Goal: Entertainment & Leisure: Browse casually

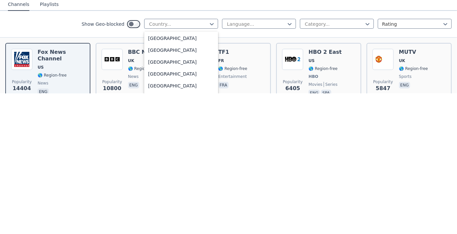
scroll to position [2048, 0]
click at [154, 210] on div "[GEOGRAPHIC_DATA]" at bounding box center [181, 216] width 74 height 12
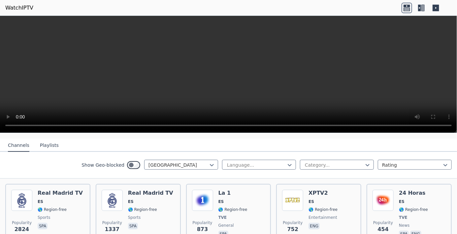
click at [206, 195] on img at bounding box center [202, 200] width 21 height 21
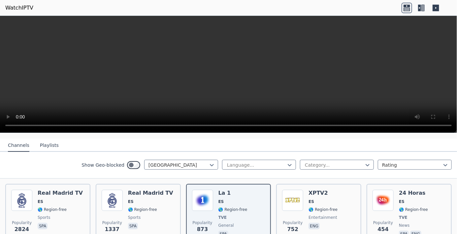
click at [300, 195] on img at bounding box center [292, 200] width 21 height 21
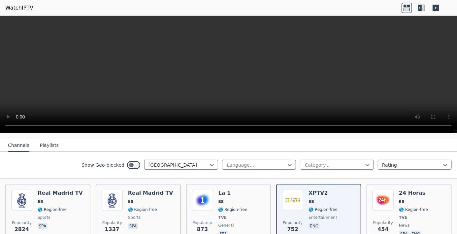
click at [385, 194] on img at bounding box center [382, 200] width 21 height 21
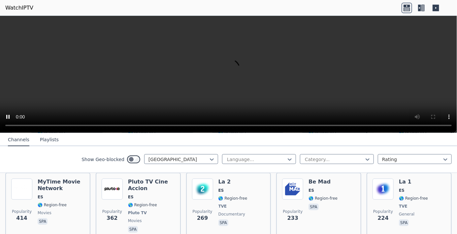
scroll to position [145, 0]
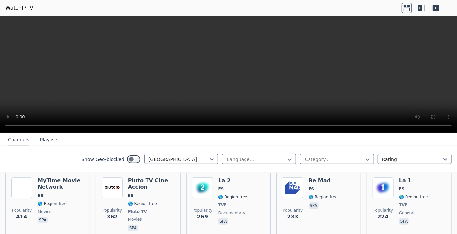
click at [317, 186] on span "ES" at bounding box center [322, 188] width 29 height 5
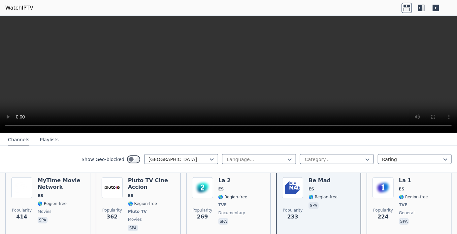
click at [221, 186] on span "ES" at bounding box center [221, 188] width 6 height 5
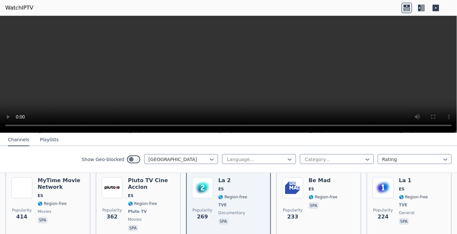
click at [132, 179] on h6 "Pluto TV Cine Accion" at bounding box center [151, 183] width 47 height 13
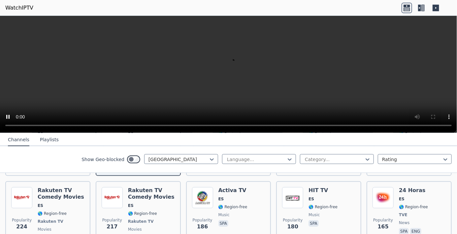
scroll to position [212, 0]
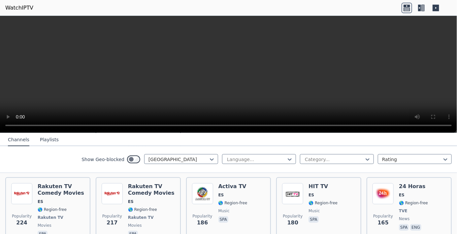
click at [50, 187] on h6 "Rakuten TV Comedy Movies" at bounding box center [61, 189] width 47 height 13
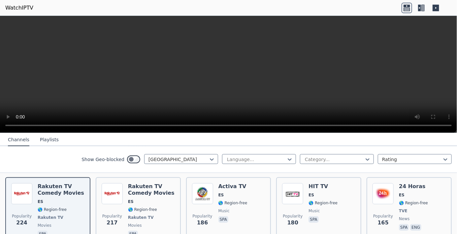
click at [135, 185] on h6 "Rakuten TV Comedy Movies" at bounding box center [151, 189] width 47 height 13
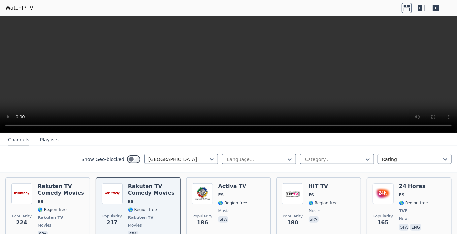
click at [310, 186] on div "HIT TV ES 🌎 Region-free music spa" at bounding box center [322, 210] width 29 height 55
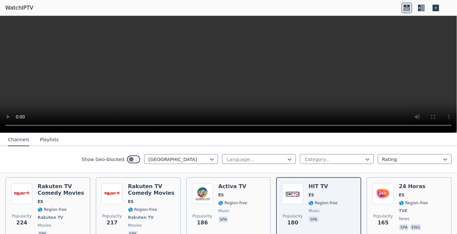
click at [394, 186] on div "Popularity 165 24 Horas ES 🌎 Region-free TVE news spa eng" at bounding box center [408, 210] width 73 height 55
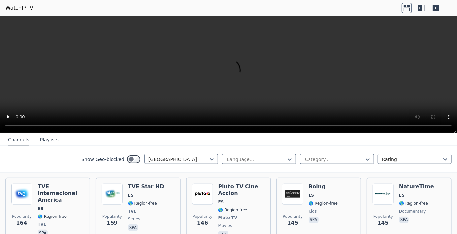
scroll to position [288, 0]
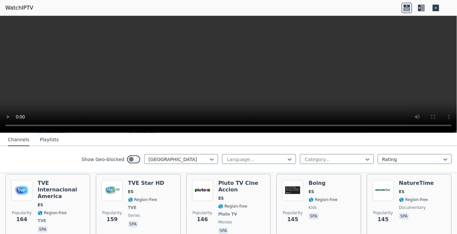
click at [48, 183] on h6 "TVE Internacional America" at bounding box center [61, 190] width 47 height 20
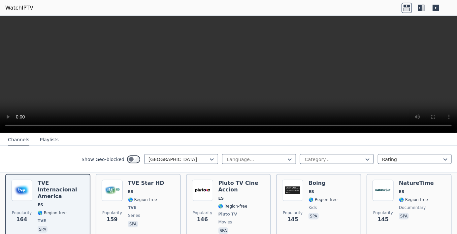
click at [144, 189] on span "ES" at bounding box center [146, 191] width 36 height 5
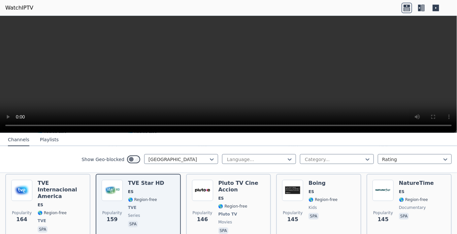
click at [230, 184] on h6 "Pluto TV Cine Accion" at bounding box center [241, 186] width 47 height 13
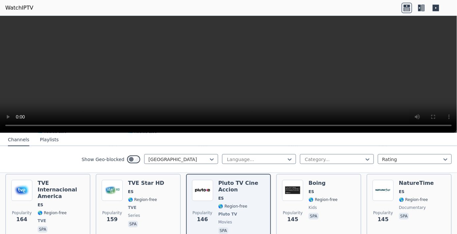
click at [316, 189] on span "ES" at bounding box center [322, 191] width 29 height 5
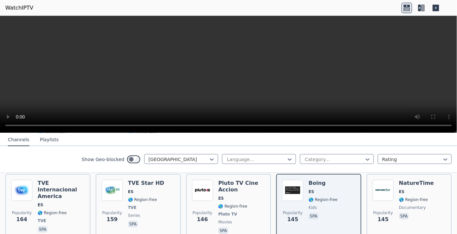
click at [395, 184] on div "Popularity 145 NatureTime ES 🌎 Region-free documentary spa" at bounding box center [408, 207] width 73 height 55
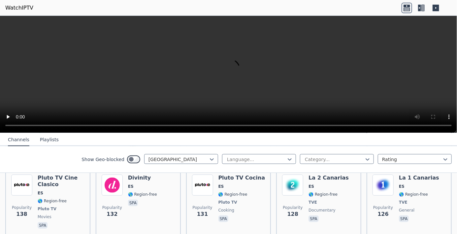
scroll to position [354, 0]
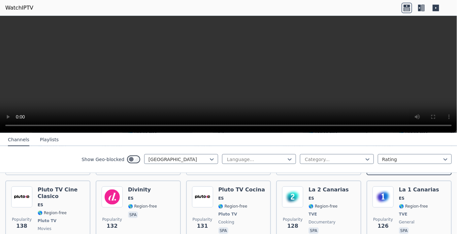
click at [409, 196] on span "ES" at bounding box center [419, 198] width 40 height 5
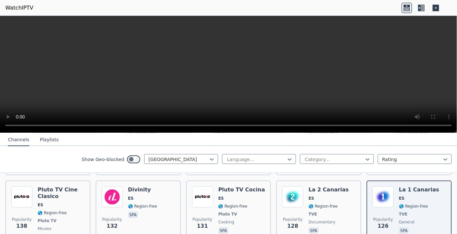
click at [314, 196] on span "ES" at bounding box center [328, 198] width 40 height 5
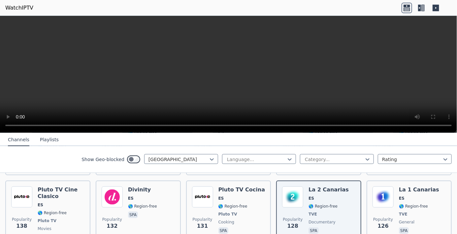
click at [231, 188] on div "Pluto TV Cocina ES 🌎 Region-free Pluto TV cooking spa" at bounding box center [241, 213] width 47 height 55
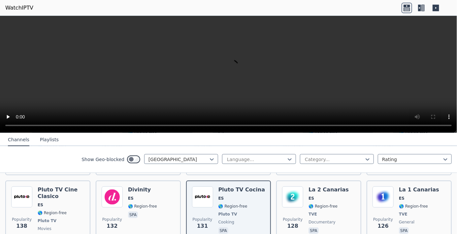
click at [135, 196] on span "ES" at bounding box center [142, 198] width 29 height 5
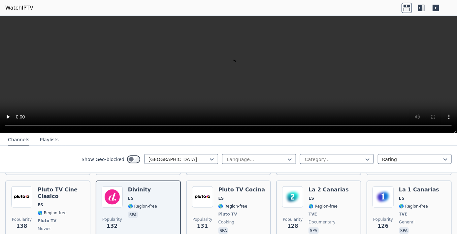
click at [57, 188] on h6 "Pluto TV Cine Clasico" at bounding box center [61, 192] width 47 height 13
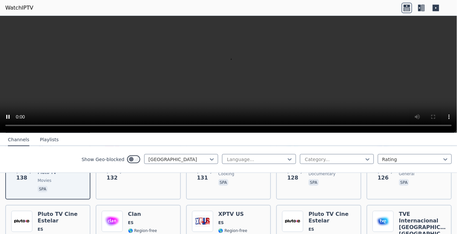
scroll to position [414, 0]
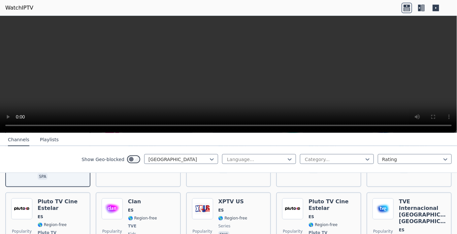
click at [44, 202] on h6 "Pluto TV Cine Estelar" at bounding box center [61, 204] width 47 height 13
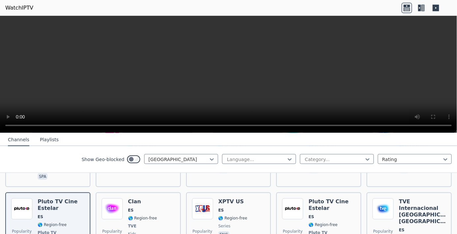
click at [140, 207] on span "ES" at bounding box center [142, 209] width 29 height 5
